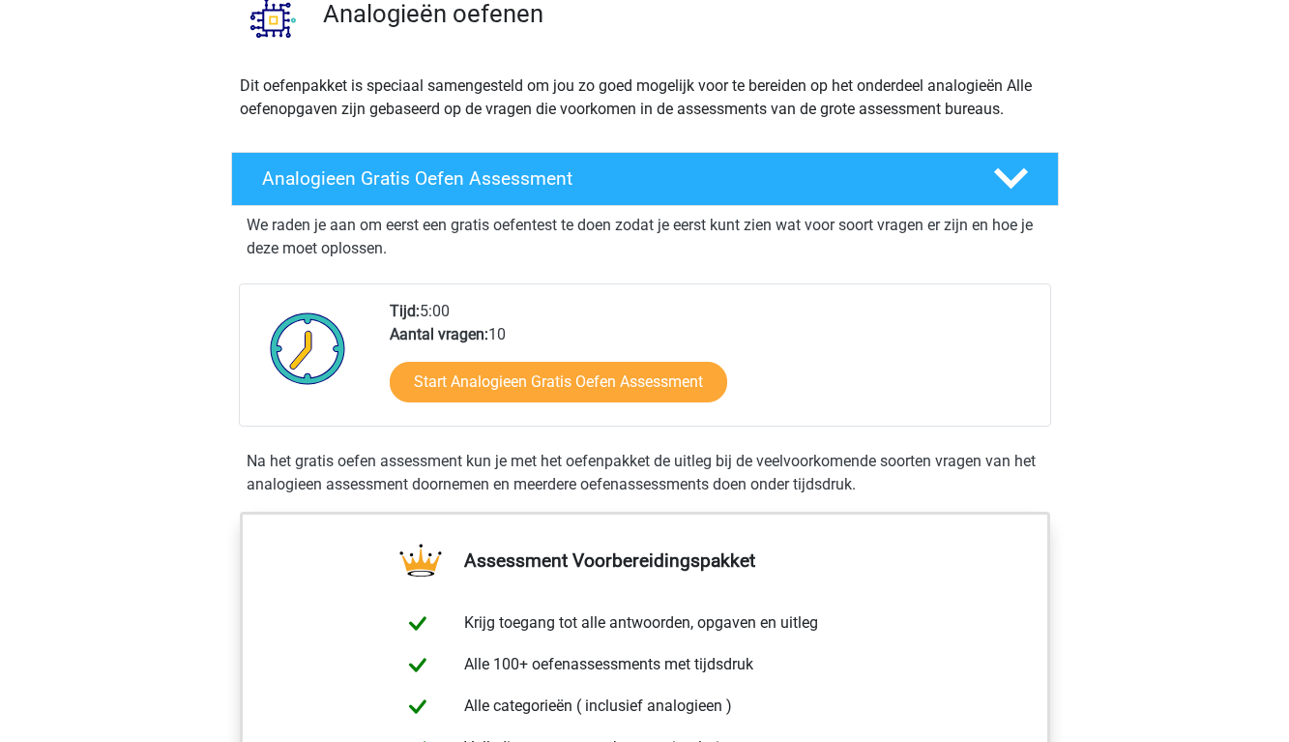
scroll to position [171, 0]
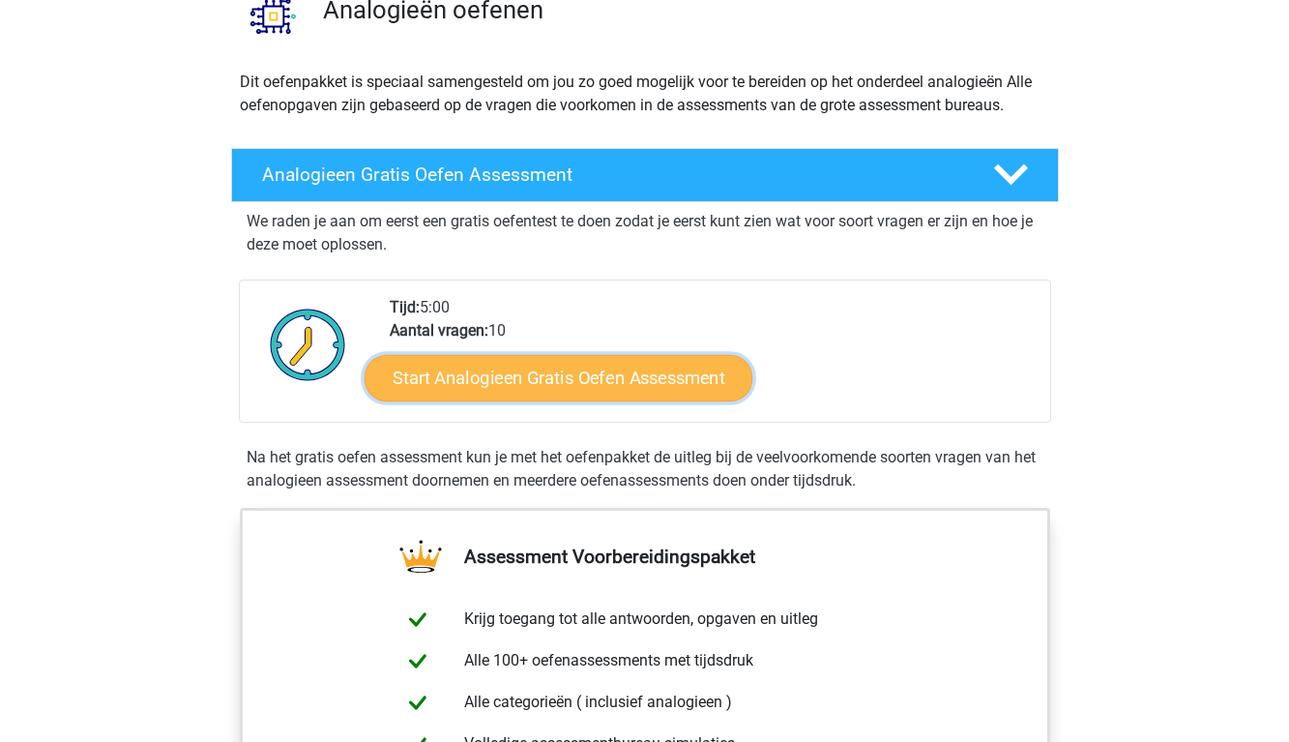
click at [567, 382] on link "Start Analogieen Gratis Oefen Assessment" at bounding box center [558, 377] width 388 height 46
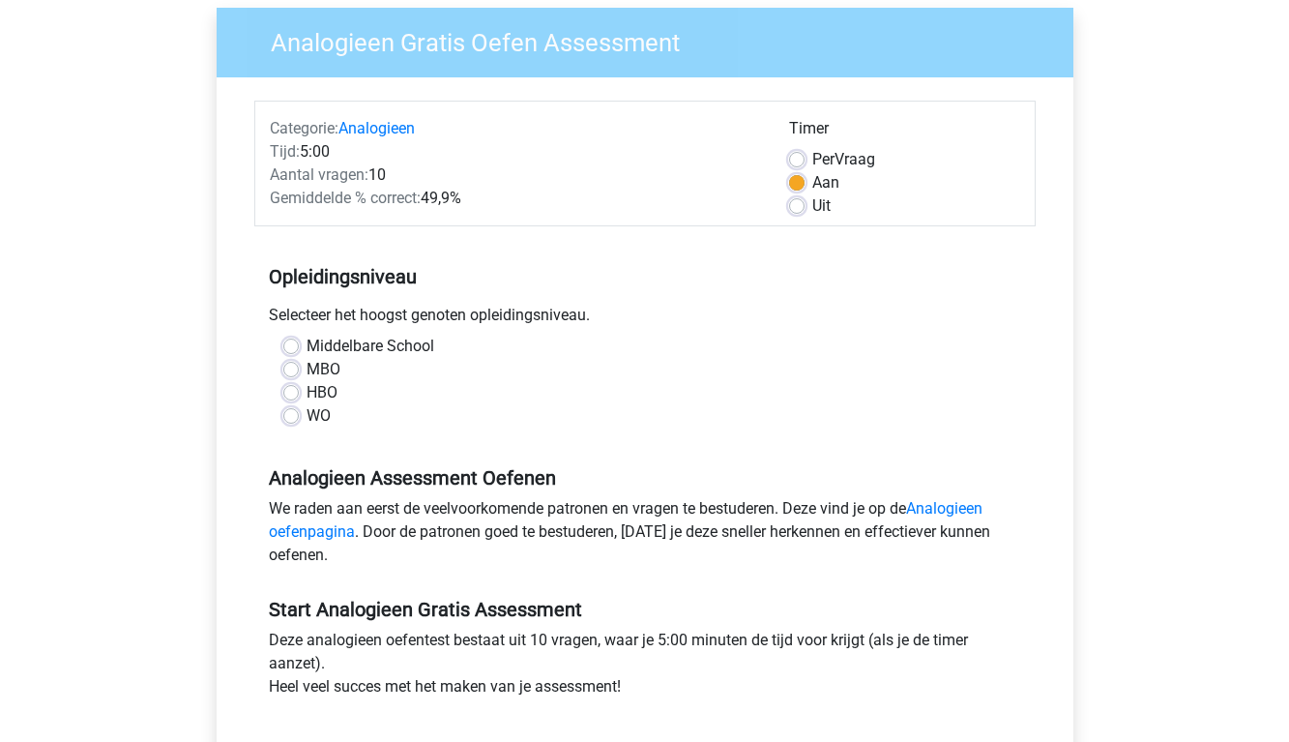
scroll to position [152, 0]
click at [325, 417] on label "WO" at bounding box center [318, 414] width 24 height 23
click at [299, 417] on input "WO" at bounding box center [290, 412] width 15 height 19
radio input "true"
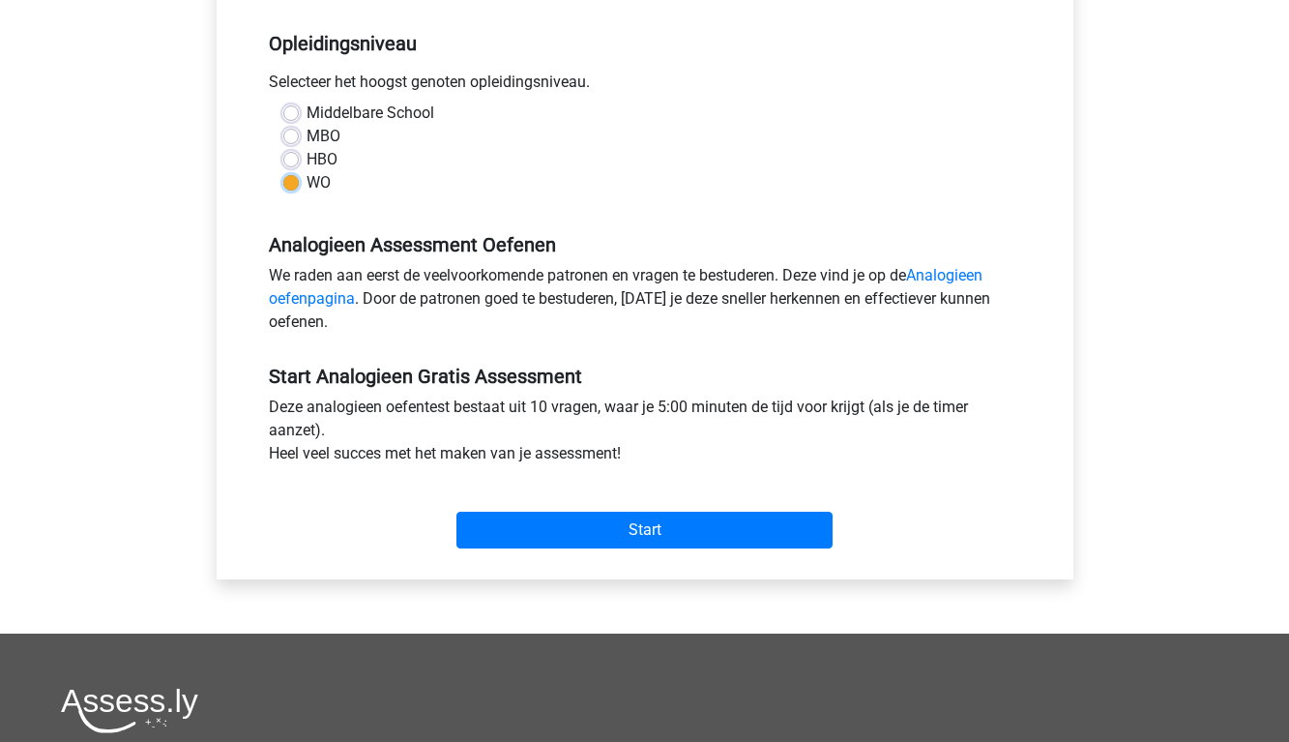
scroll to position [412, 0]
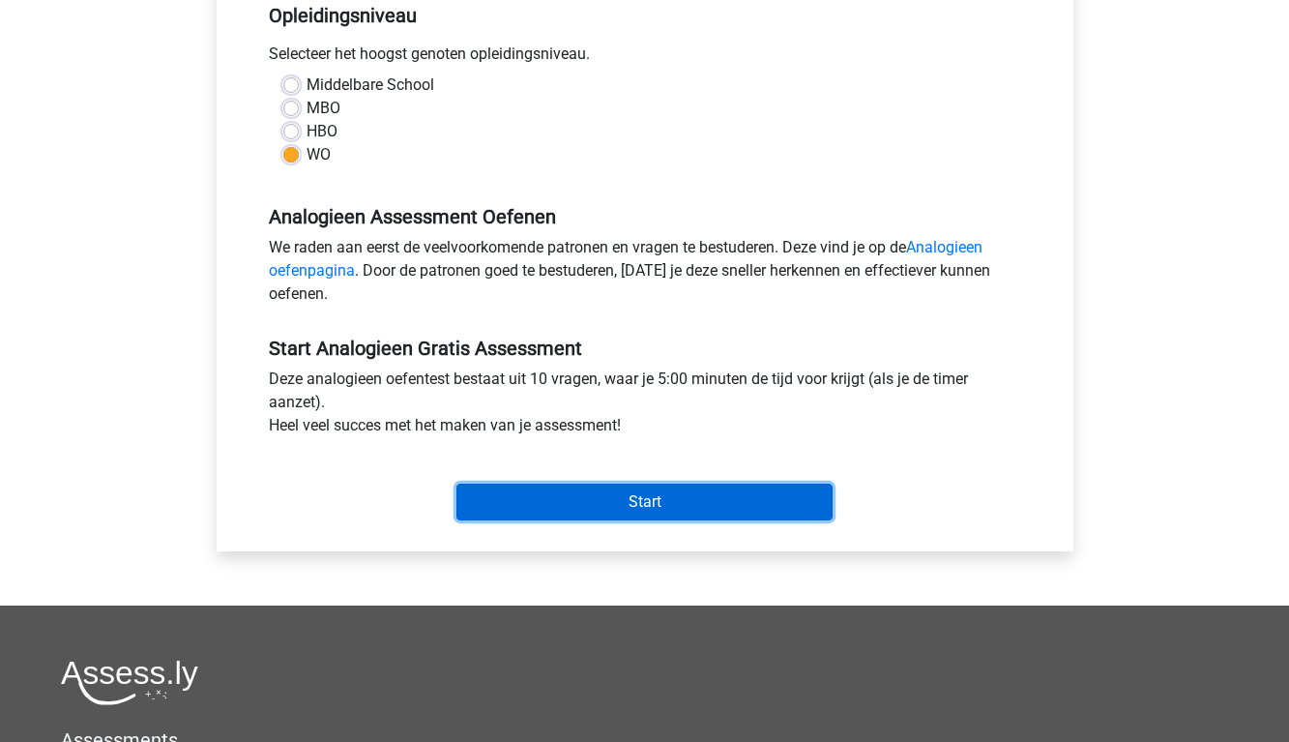
click at [666, 509] on input "Start" at bounding box center [644, 501] width 376 height 37
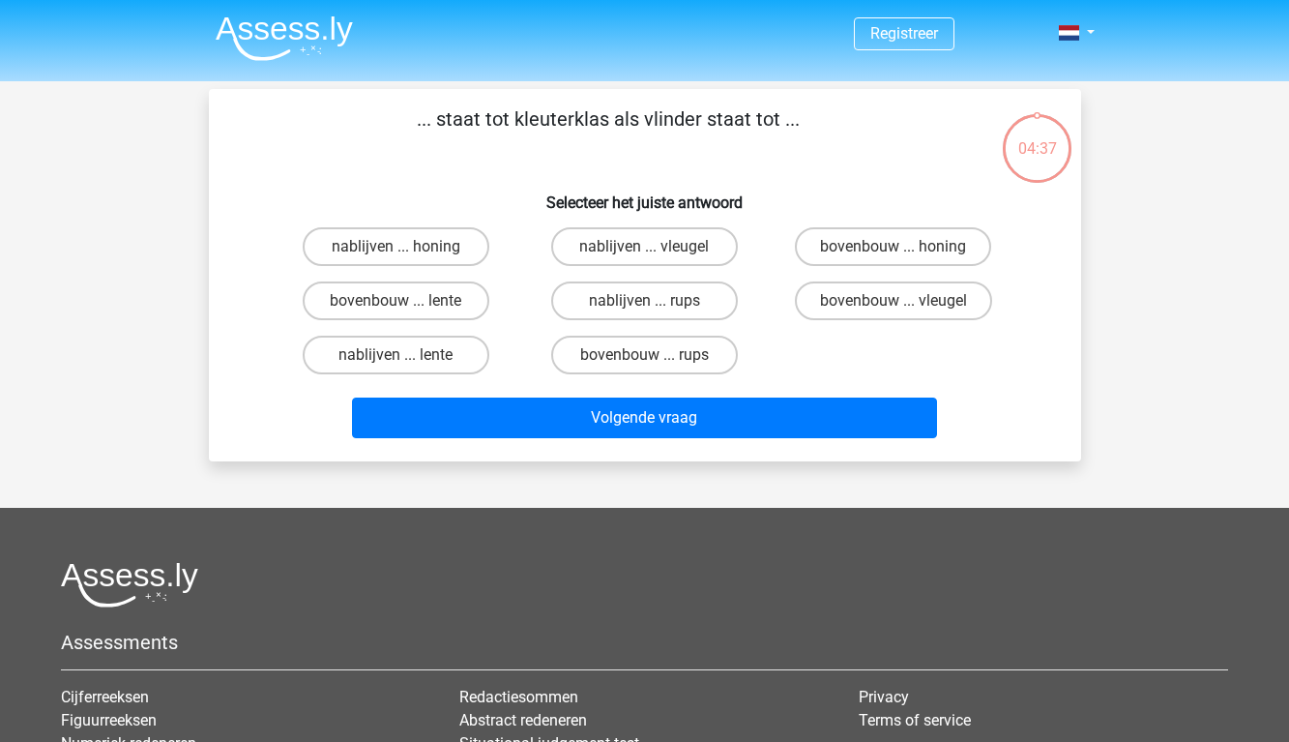
scroll to position [15, 0]
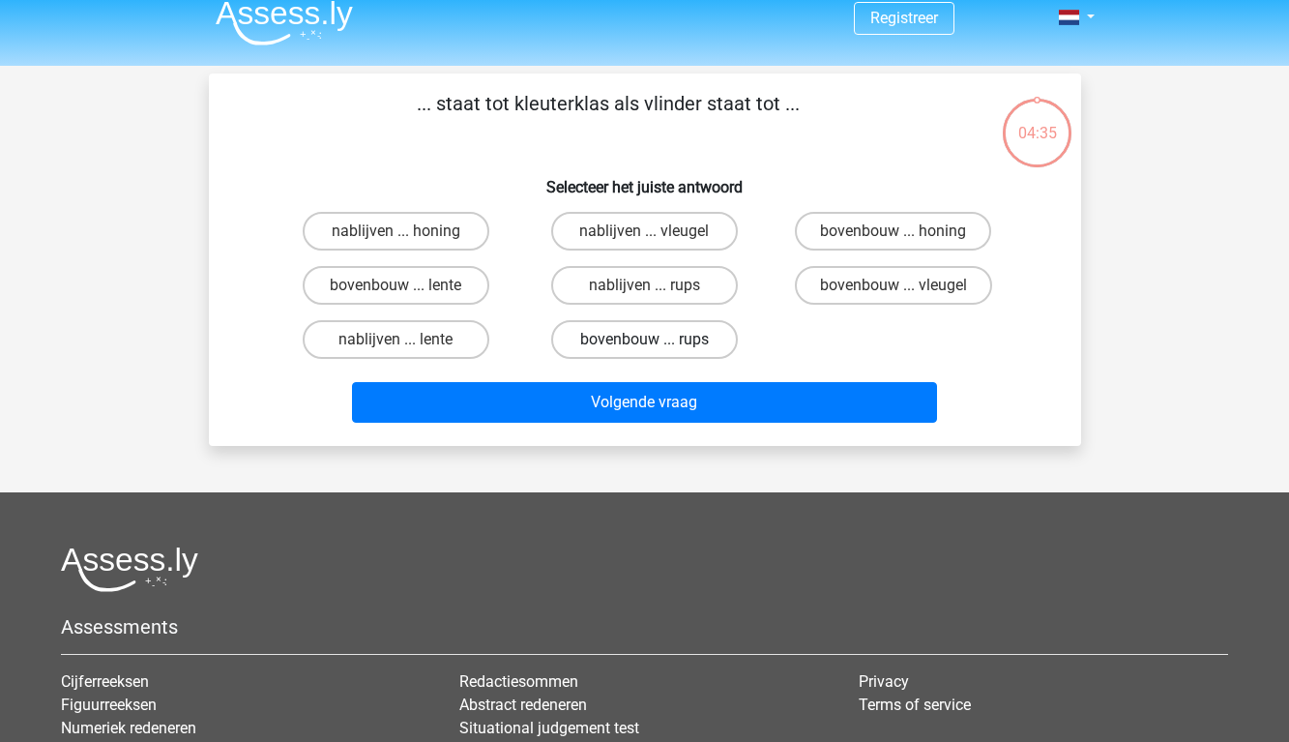
click at [624, 342] on label "bovenbouw ... rups" at bounding box center [644, 339] width 187 height 39
click at [644, 342] on input "bovenbouw ... rups" at bounding box center [650, 345] width 13 height 13
radio input "true"
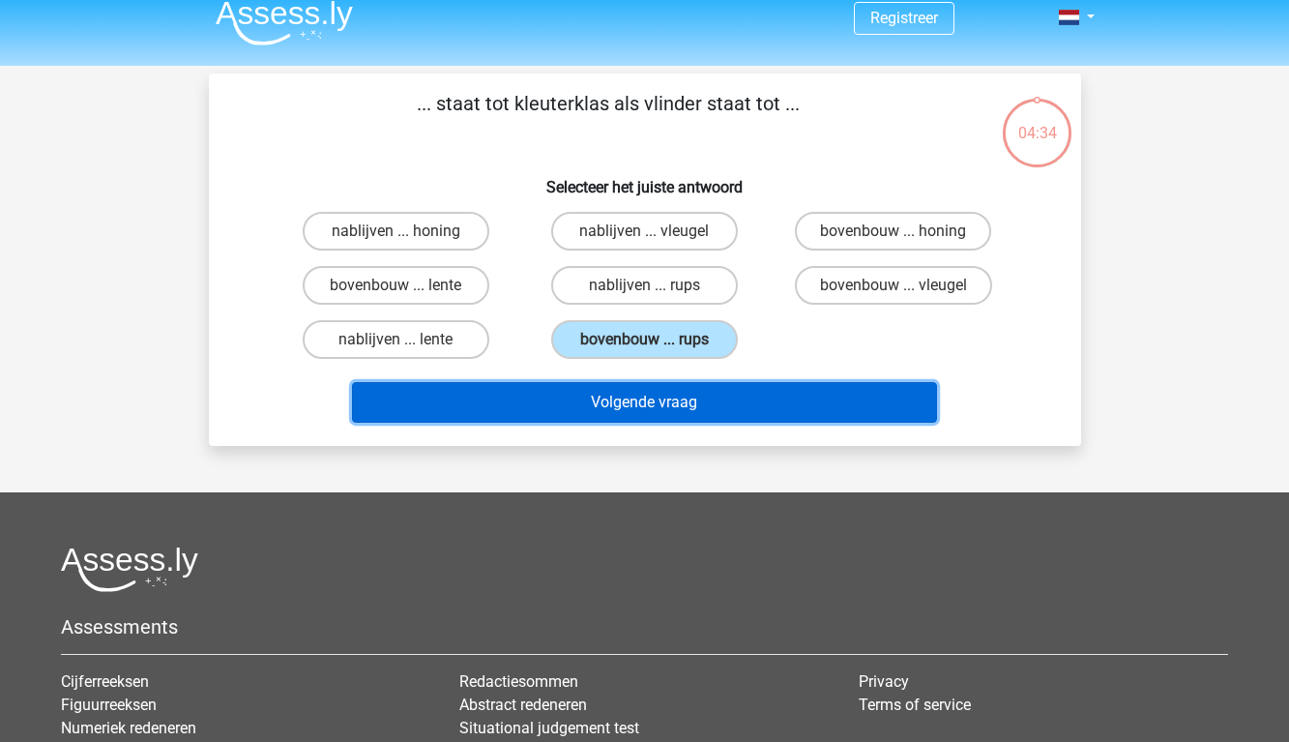
click at [624, 393] on button "Volgende vraag" at bounding box center [644, 402] width 585 height 41
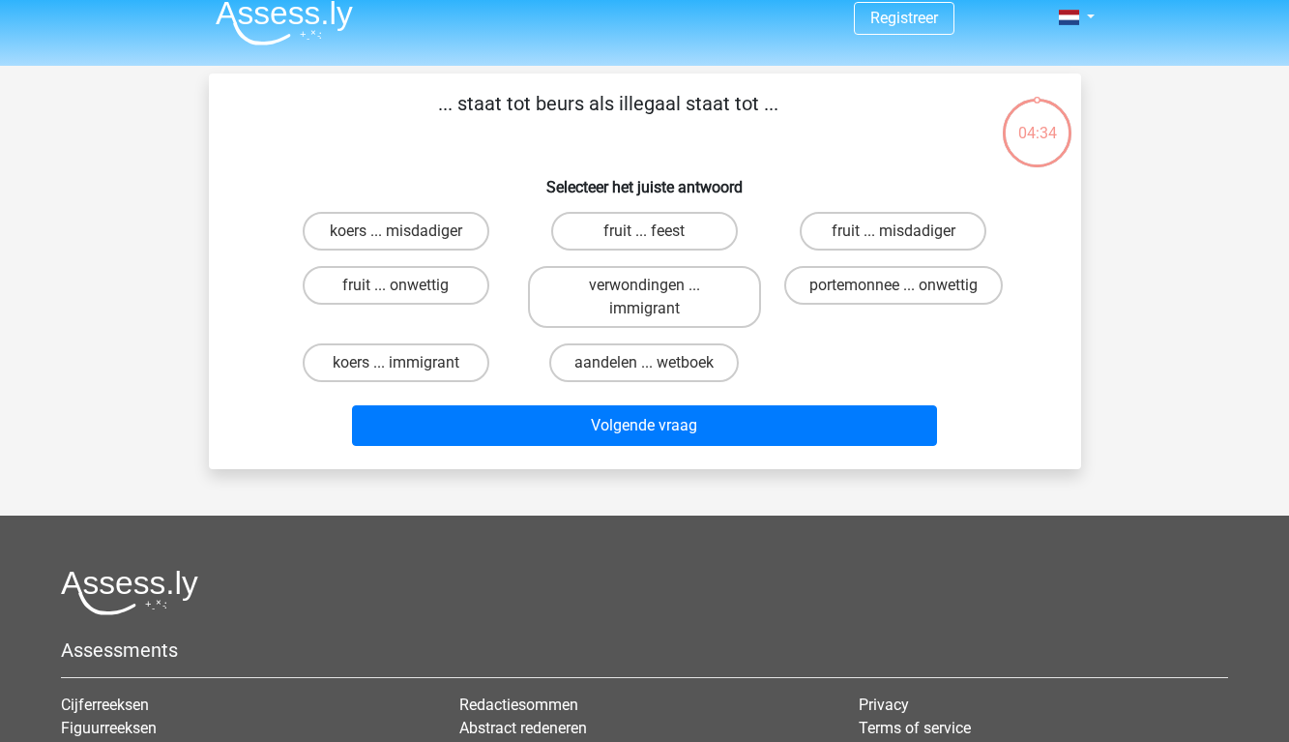
scroll to position [89, 0]
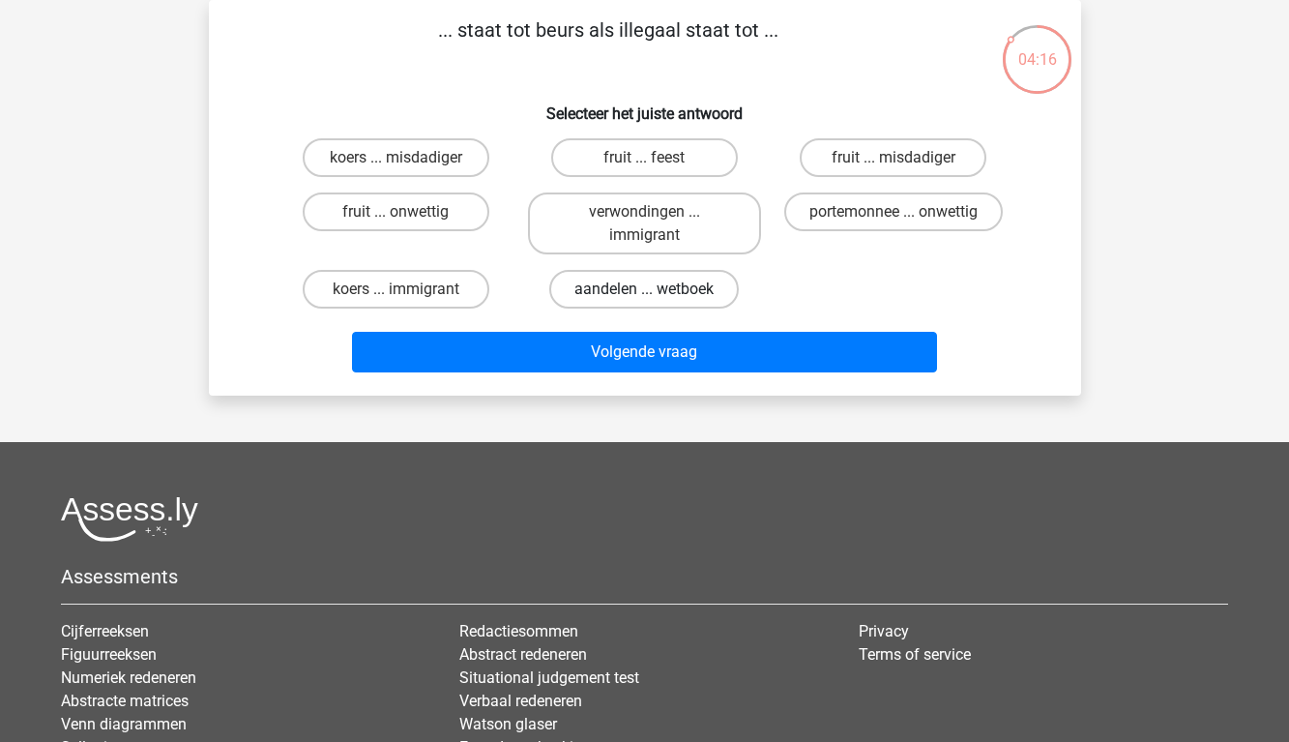
click at [667, 298] on label "aandelen ... wetboek" at bounding box center [643, 289] width 189 height 39
click at [656, 298] on input "aandelen ... wetboek" at bounding box center [650, 295] width 13 height 13
radio input "true"
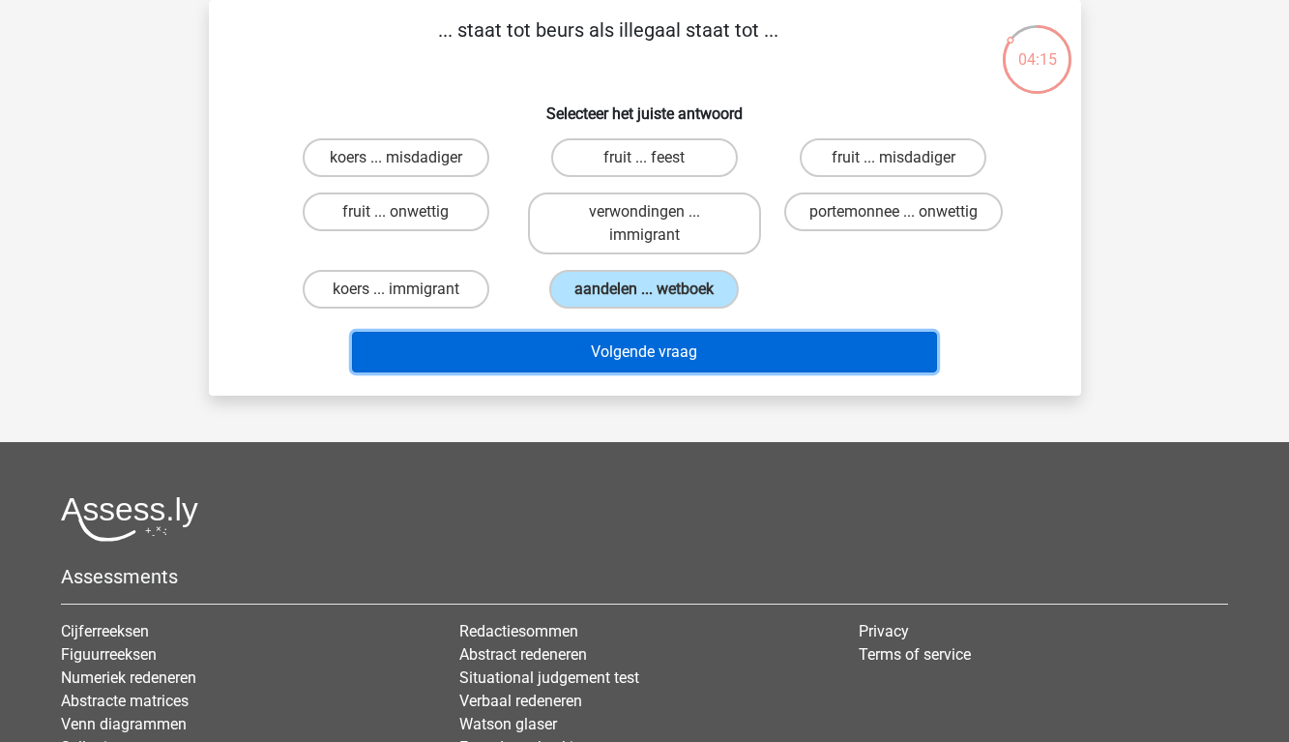
click at [672, 343] on button "Volgende vraag" at bounding box center [644, 352] width 585 height 41
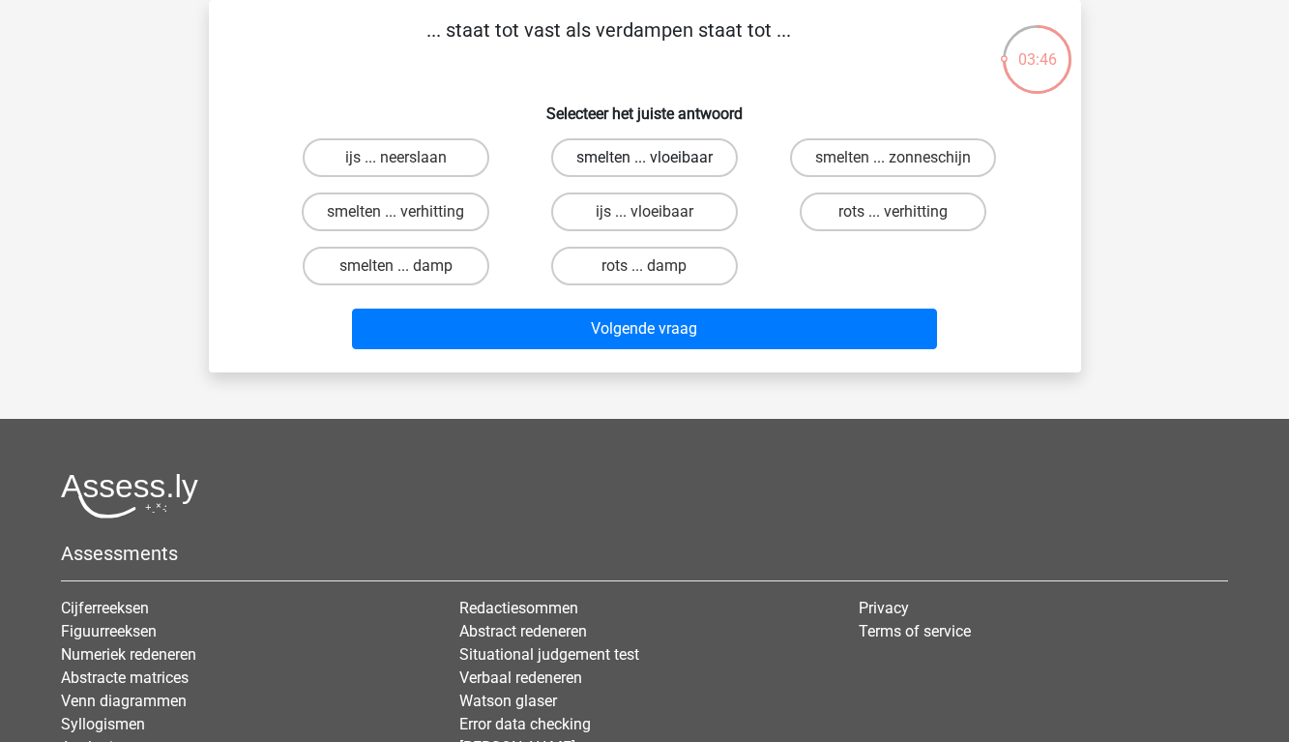
click at [669, 167] on label "smelten ... vloeibaar" at bounding box center [644, 157] width 187 height 39
click at [656, 167] on input "smelten ... vloeibaar" at bounding box center [650, 164] width 13 height 13
radio input "true"
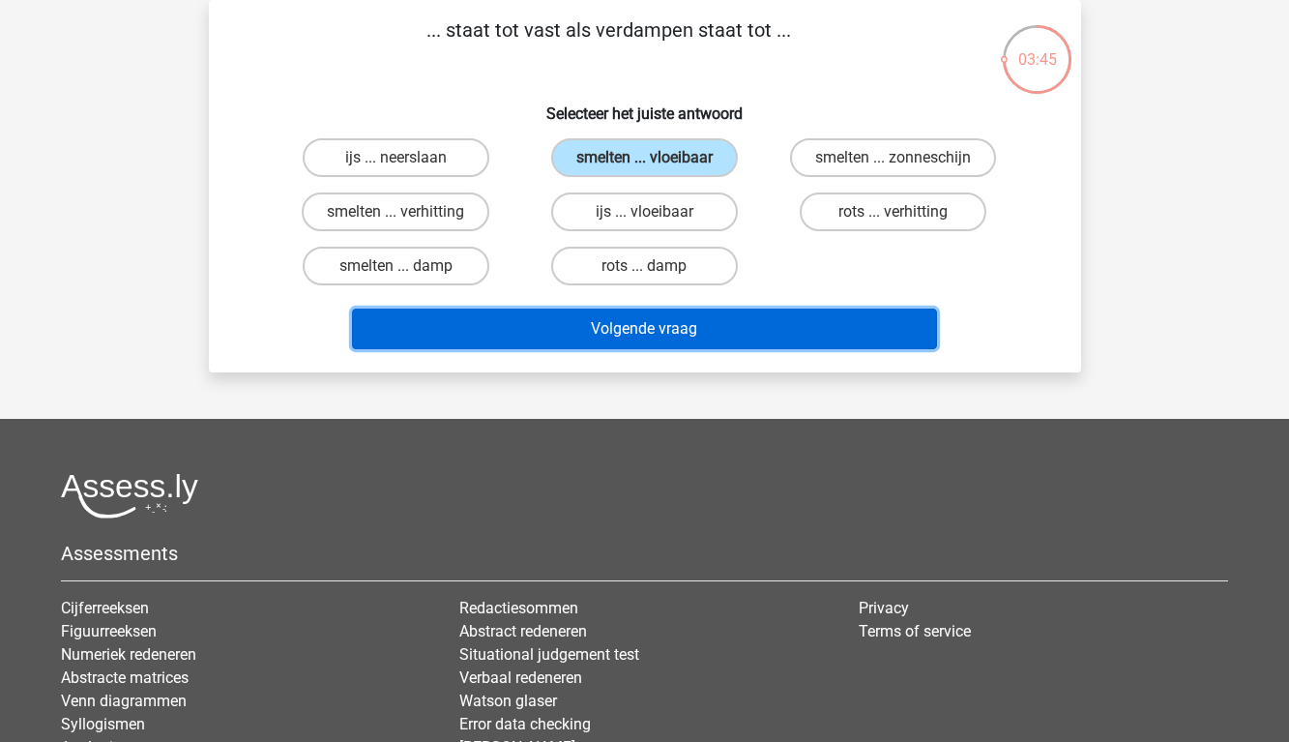
click at [673, 327] on button "Volgende vraag" at bounding box center [644, 328] width 585 height 41
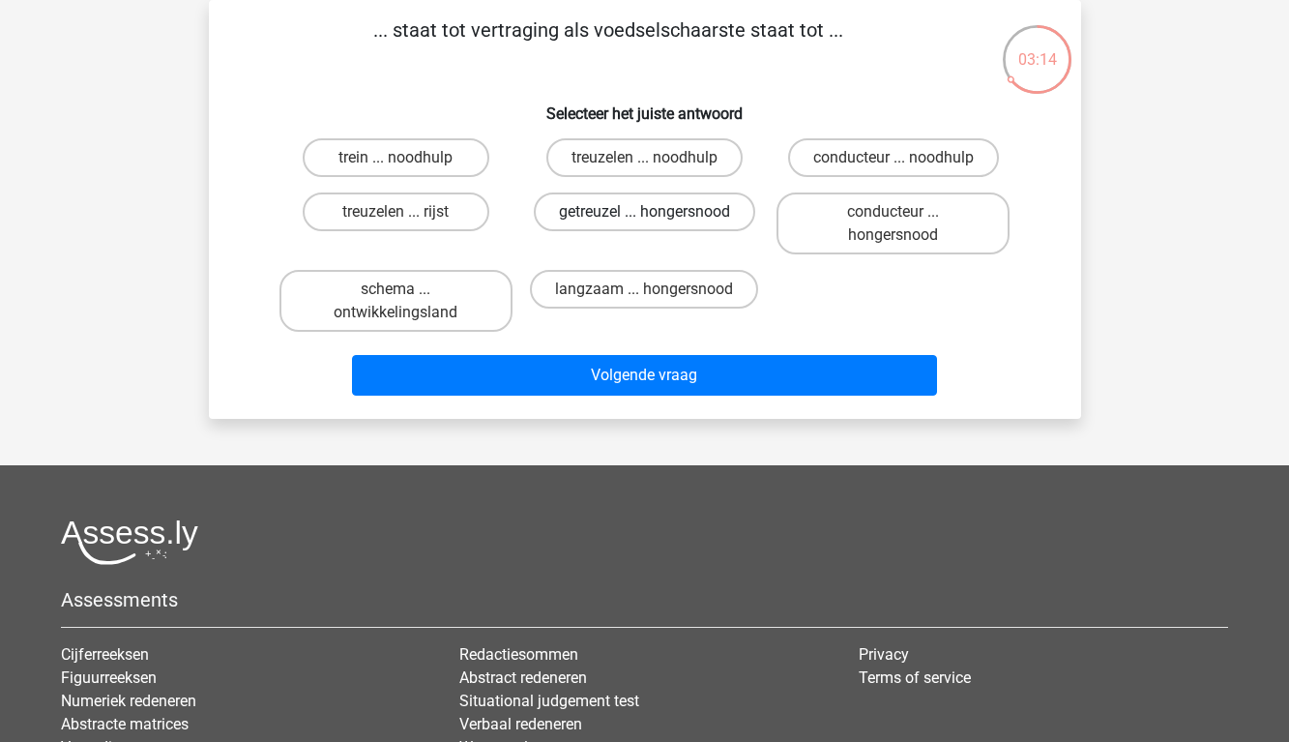
click at [624, 211] on label "getreuzel ... hongersnood" at bounding box center [644, 211] width 221 height 39
click at [644, 212] on input "getreuzel ... hongersnood" at bounding box center [650, 218] width 13 height 13
radio input "true"
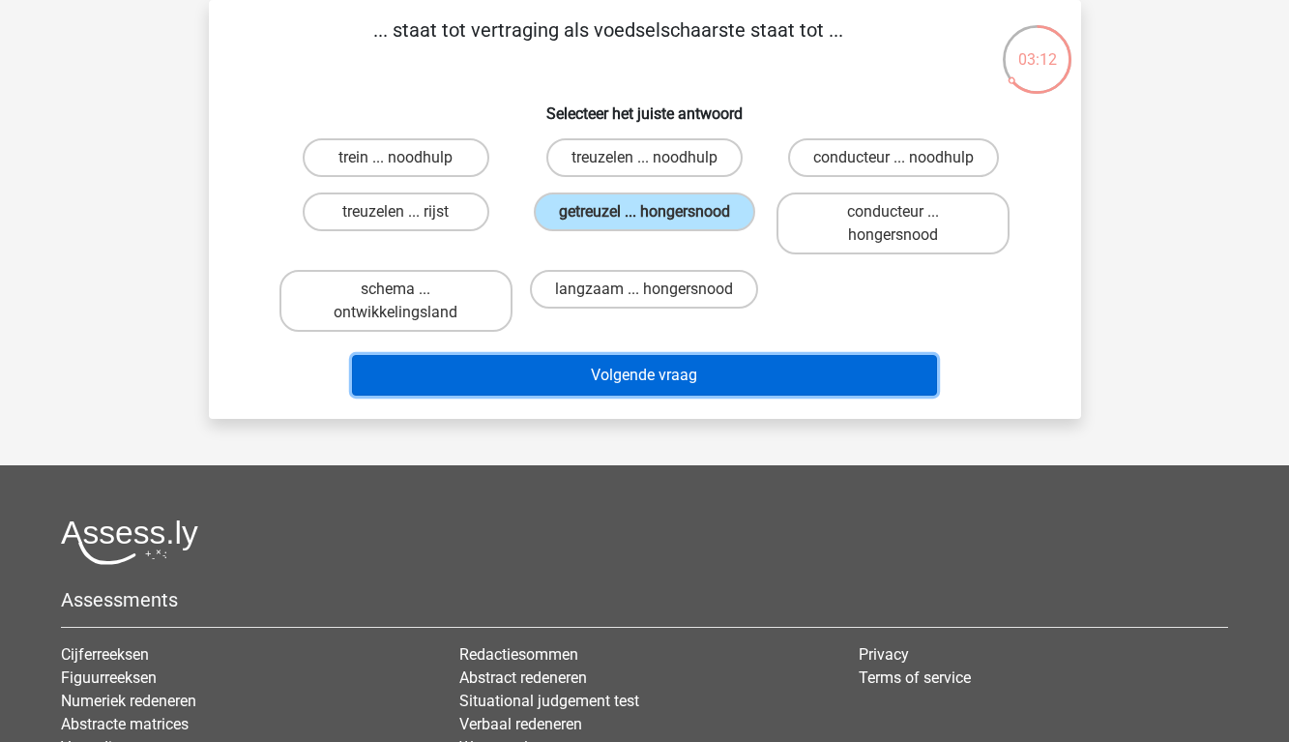
click at [617, 390] on button "Volgende vraag" at bounding box center [644, 375] width 585 height 41
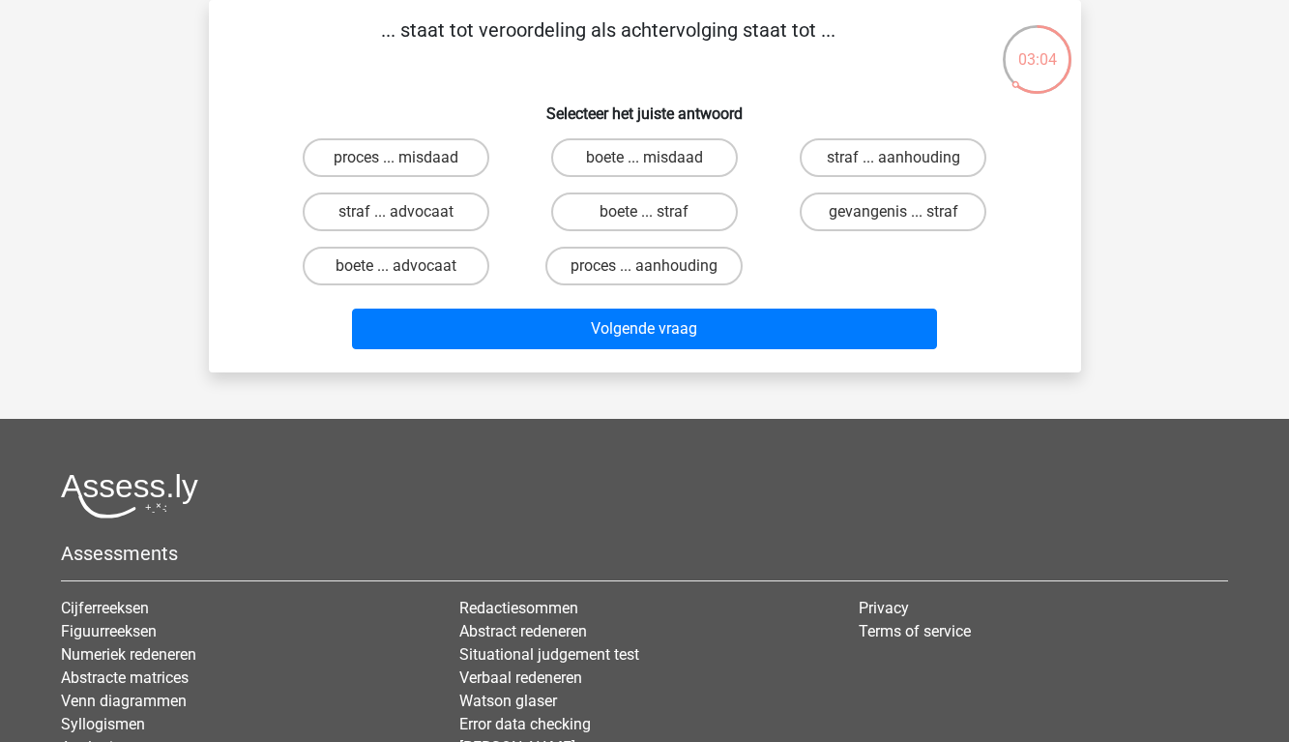
click at [638, 189] on div "boete ... straf" at bounding box center [644, 212] width 248 height 54
click at [636, 202] on label "boete ... straf" at bounding box center [644, 211] width 187 height 39
click at [644, 212] on input "boete ... straf" at bounding box center [650, 218] width 13 height 13
radio input "true"
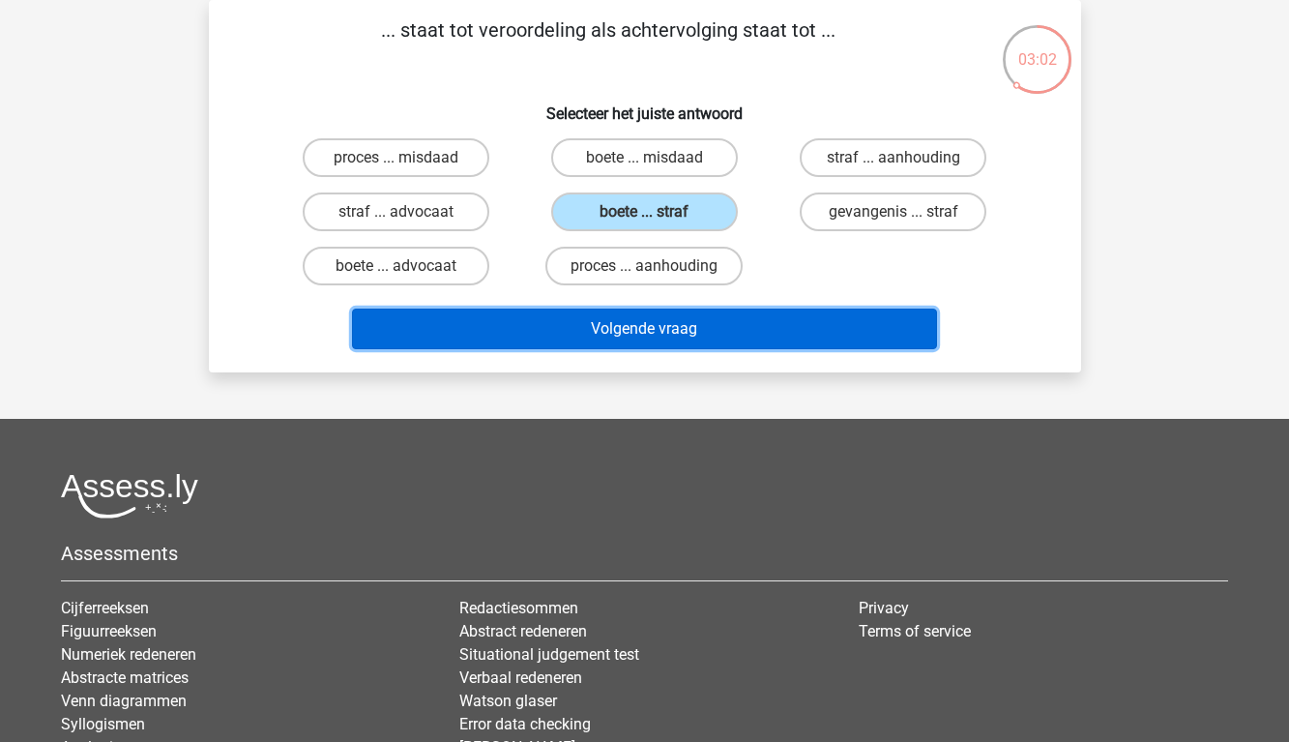
click at [671, 332] on button "Volgende vraag" at bounding box center [644, 328] width 585 height 41
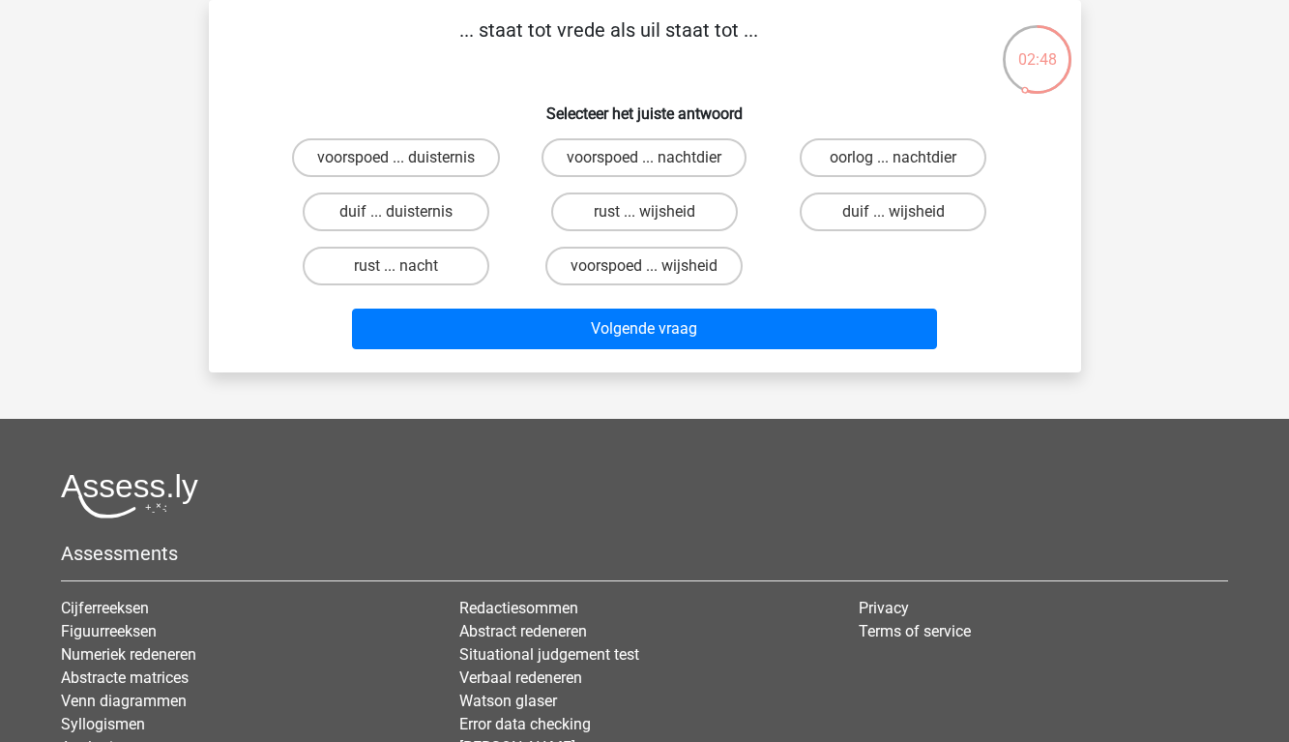
click at [894, 215] on input "duif ... wijsheid" at bounding box center [899, 218] width 13 height 13
radio input "true"
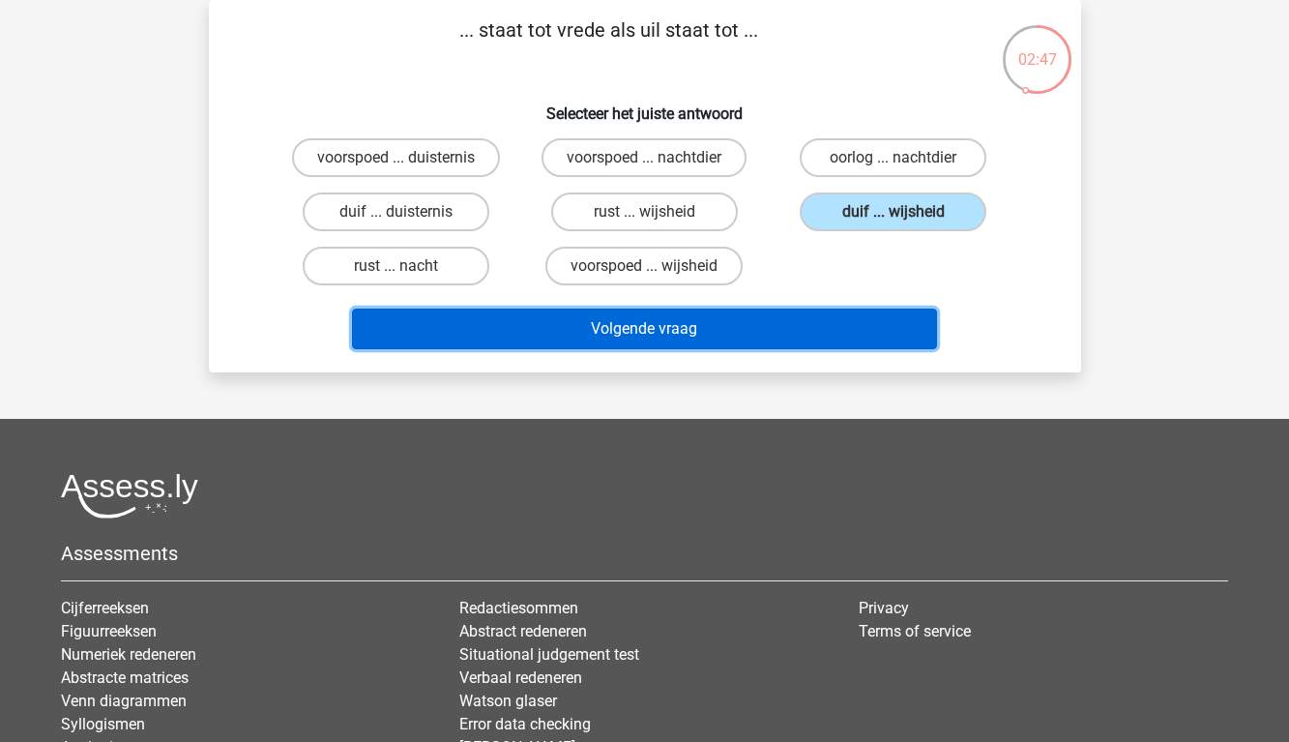
click at [761, 321] on button "Volgende vraag" at bounding box center [644, 328] width 585 height 41
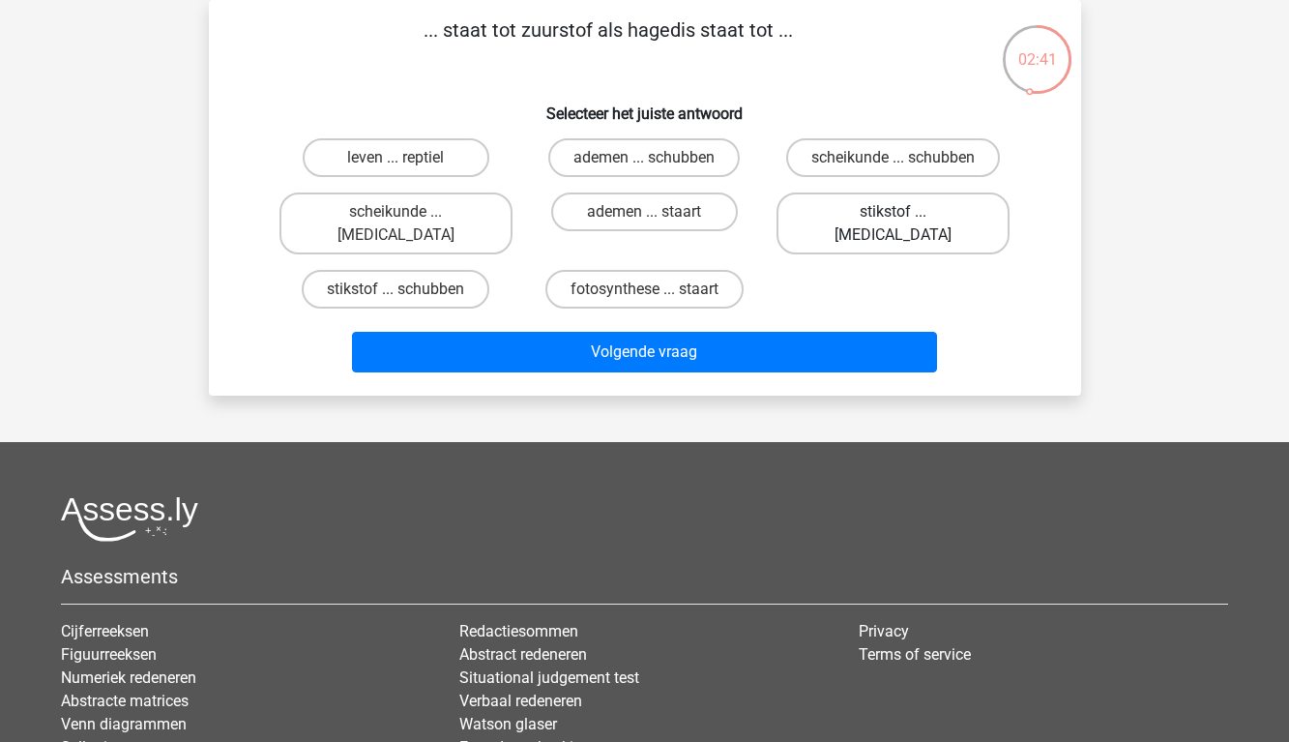
click at [917, 209] on label "stikstof ... krokodil" at bounding box center [892, 223] width 233 height 62
click at [906, 212] on input "stikstof ... krokodil" at bounding box center [899, 218] width 13 height 13
radio input "true"
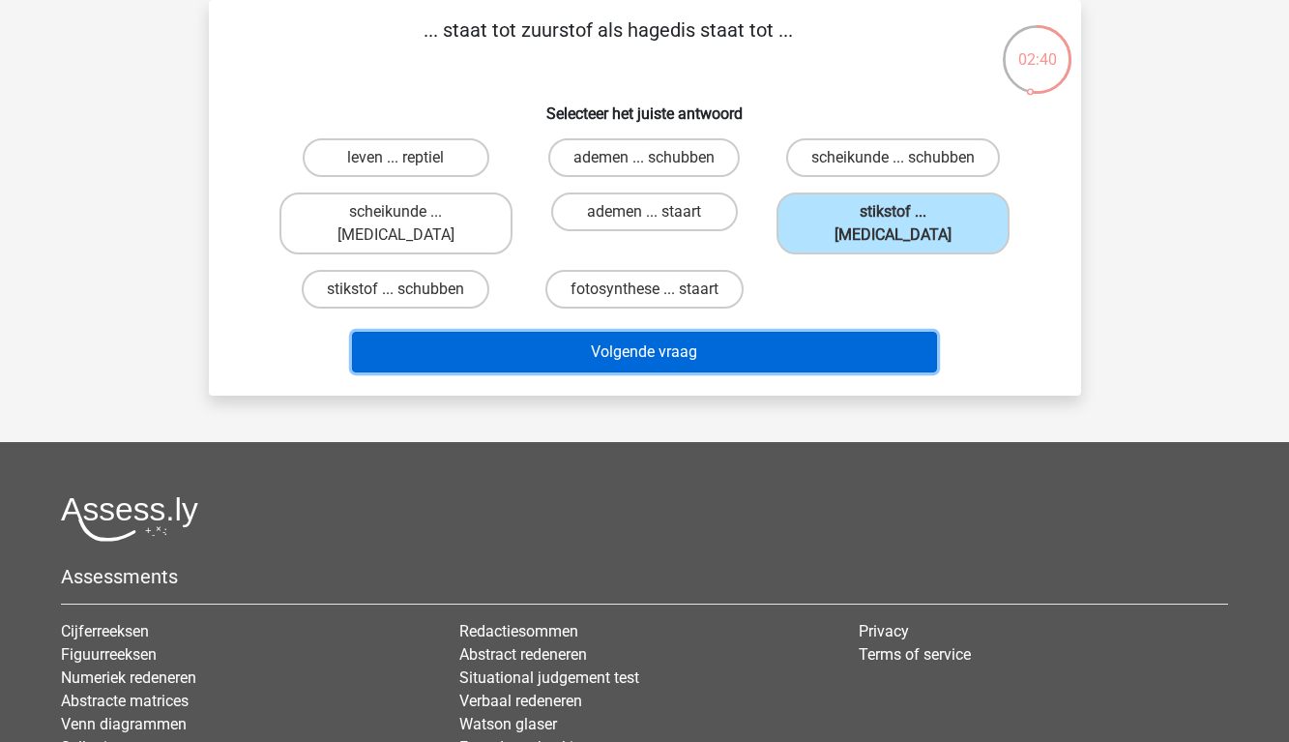
click at [800, 332] on button "Volgende vraag" at bounding box center [644, 352] width 585 height 41
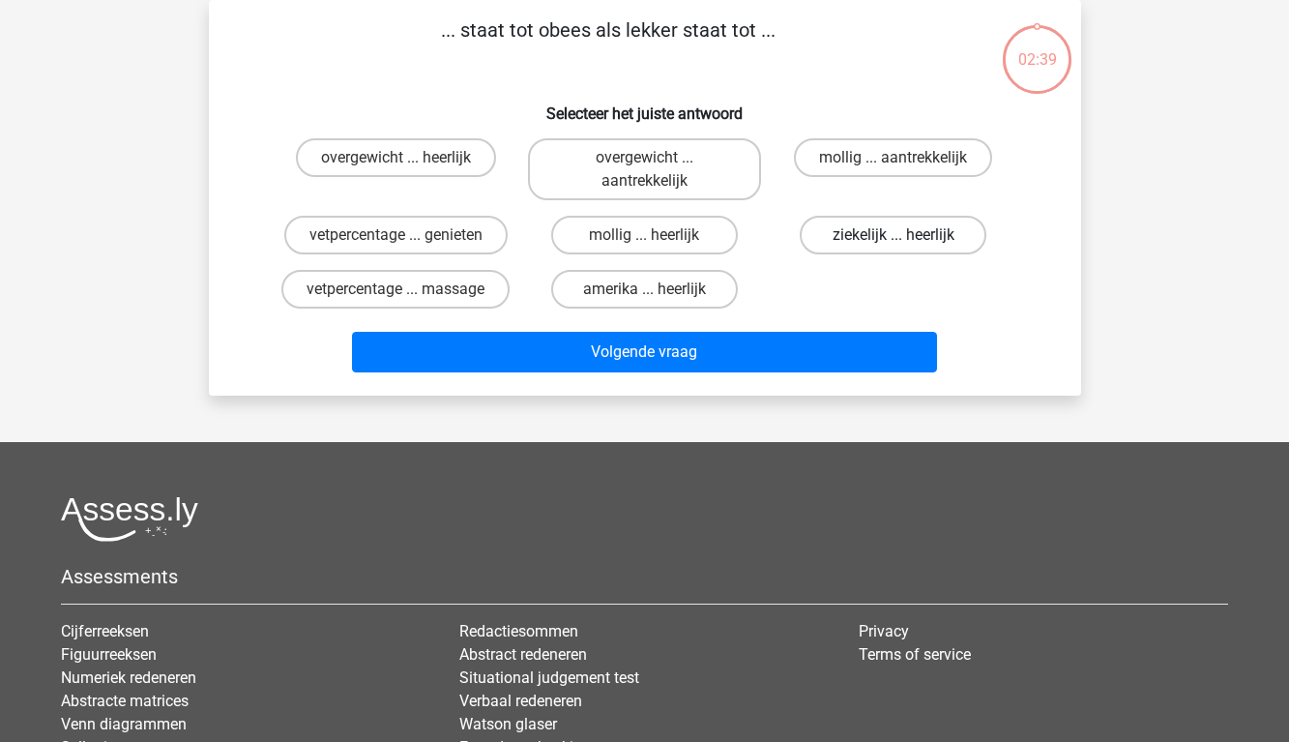
click at [844, 218] on label "ziekelijk ... heerlijk" at bounding box center [893, 235] width 187 height 39
click at [893, 235] on input "ziekelijk ... heerlijk" at bounding box center [899, 241] width 13 height 13
radio input "true"
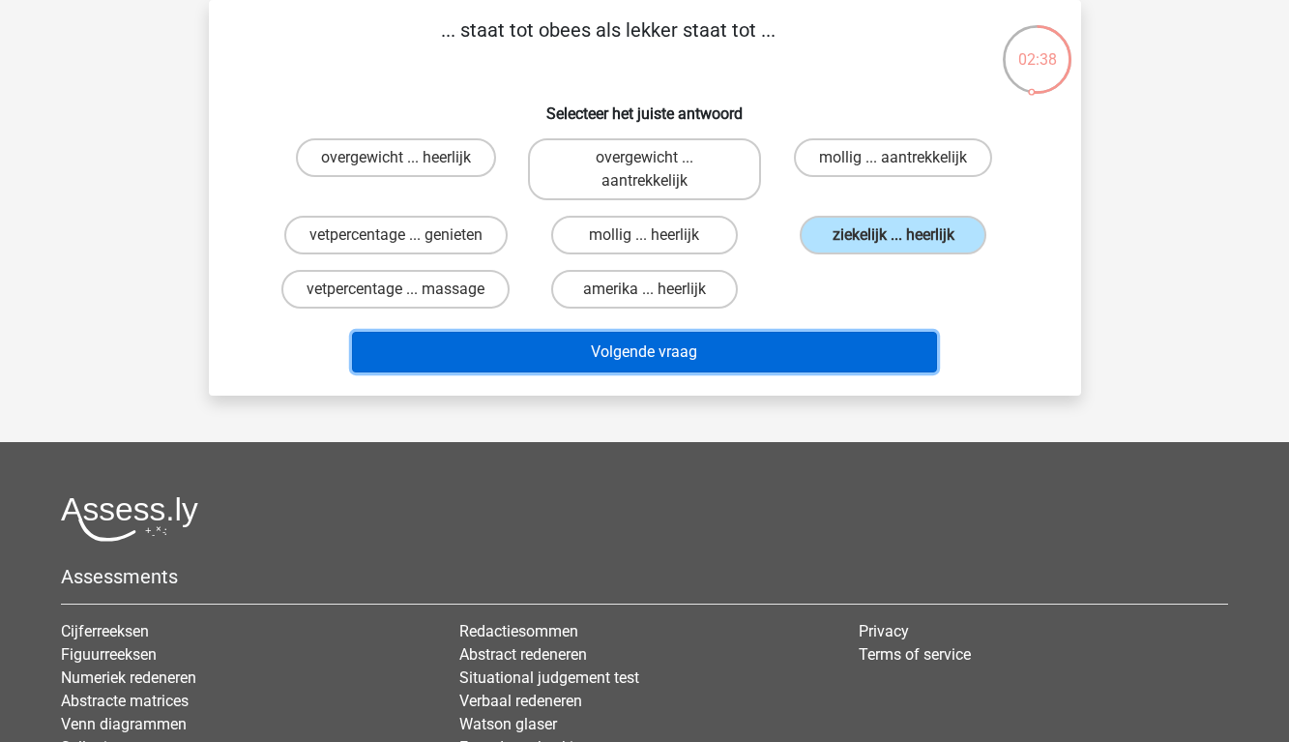
click at [734, 332] on button "Volgende vraag" at bounding box center [644, 352] width 585 height 41
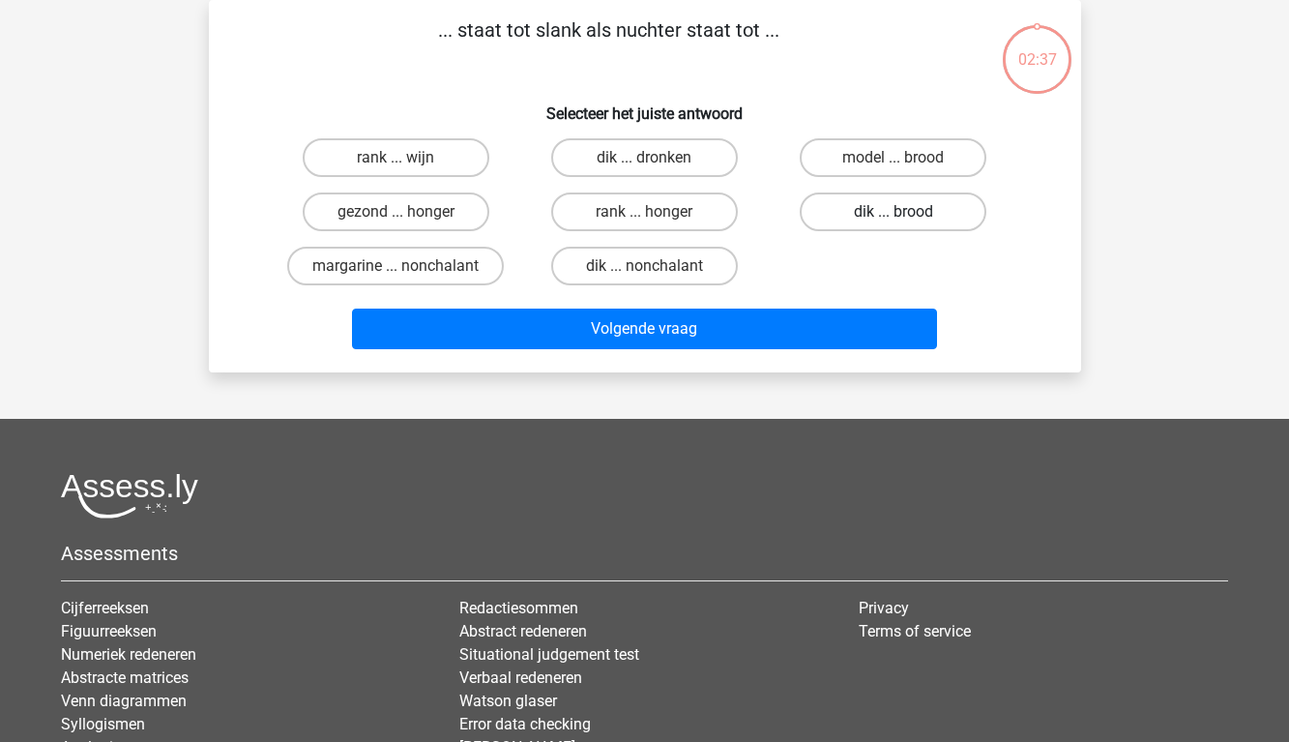
click at [838, 224] on label "dik ... brood" at bounding box center [893, 211] width 187 height 39
click at [893, 224] on input "dik ... brood" at bounding box center [899, 218] width 13 height 13
radio input "true"
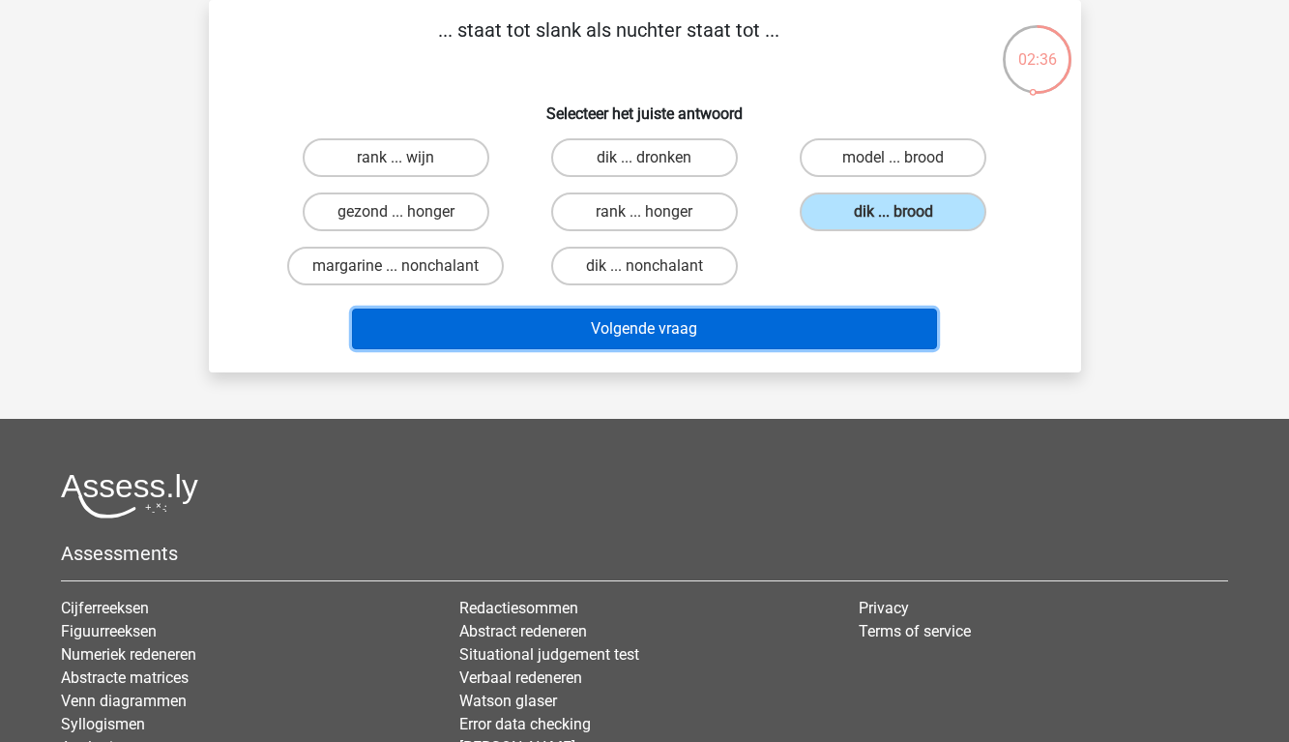
click at [753, 339] on button "Volgende vraag" at bounding box center [644, 328] width 585 height 41
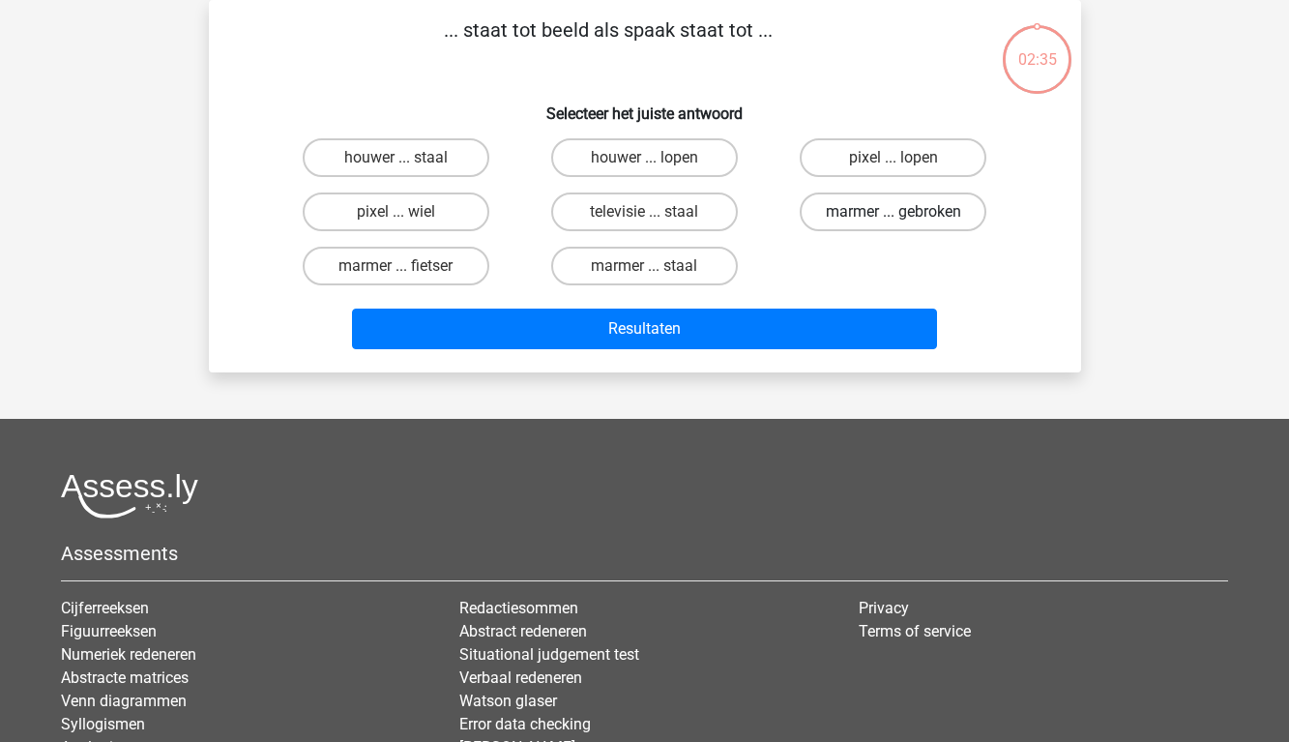
click at [853, 218] on label "marmer ... gebroken" at bounding box center [893, 211] width 187 height 39
click at [893, 218] on input "marmer ... gebroken" at bounding box center [899, 218] width 13 height 13
radio input "true"
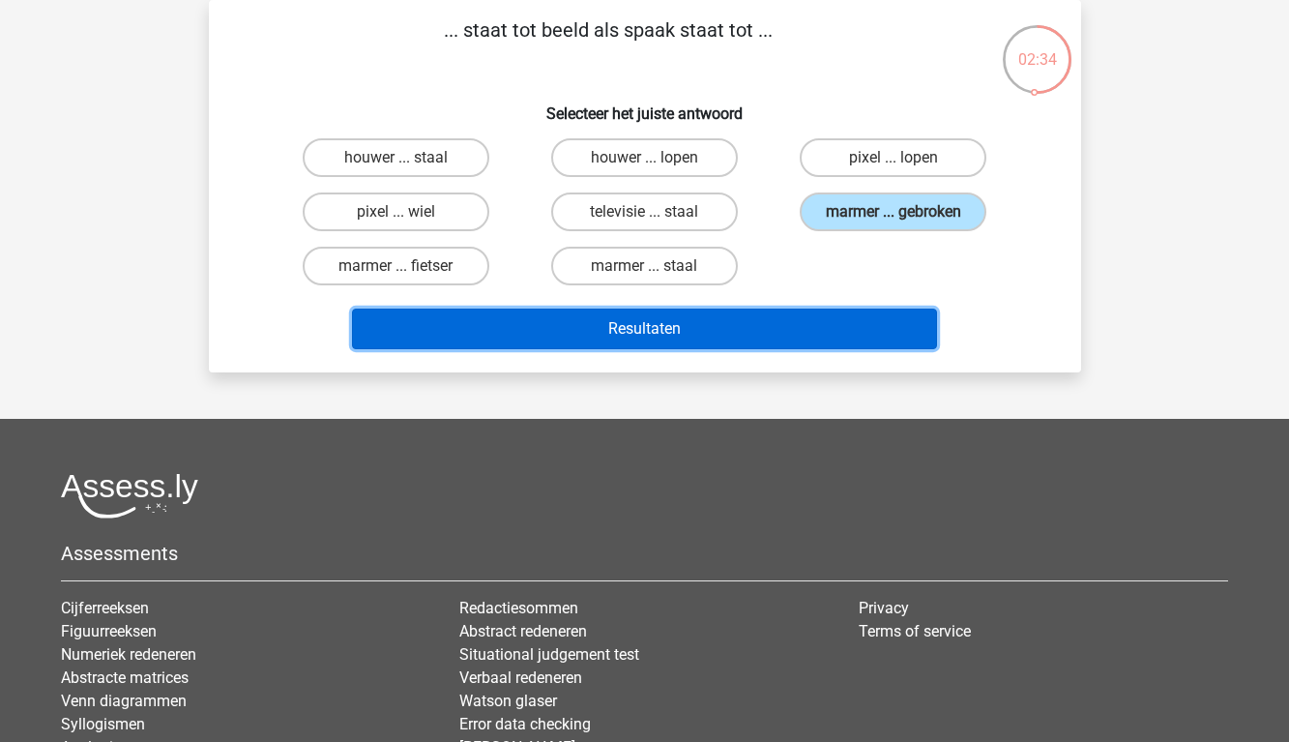
click at [758, 320] on button "Resultaten" at bounding box center [644, 328] width 585 height 41
